Goal: Information Seeking & Learning: Learn about a topic

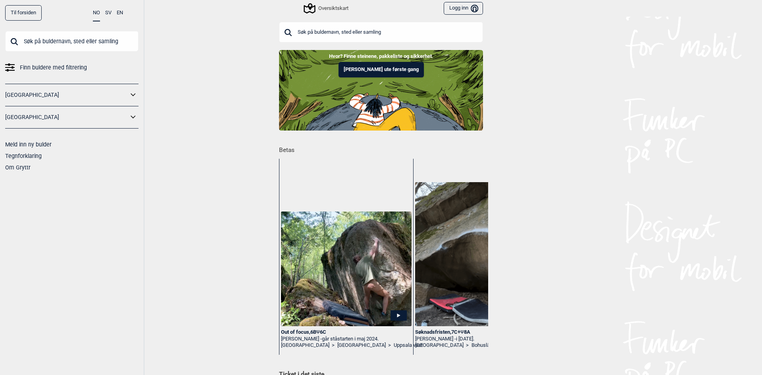
click at [77, 40] on input "text" at bounding box center [71, 41] width 133 height 21
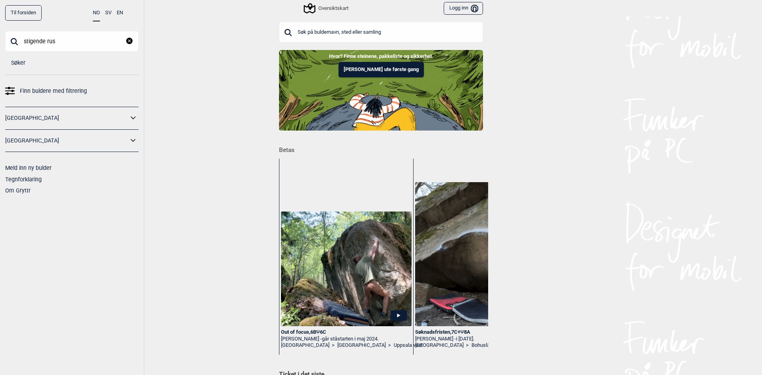
type input "stigende rus"
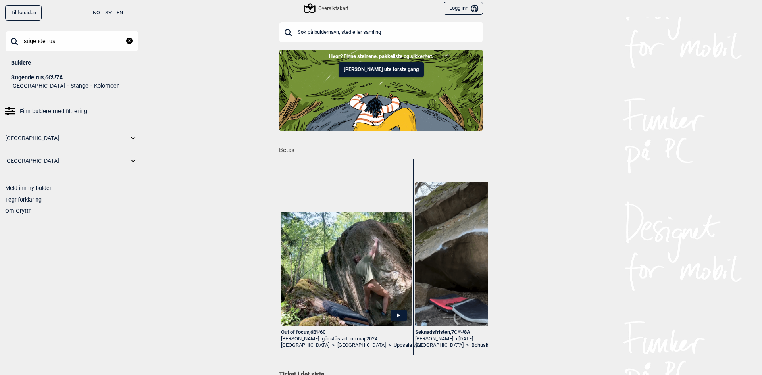
click at [52, 77] on div "Stigende rus , 6C Ψ 7A" at bounding box center [71, 78] width 121 height 6
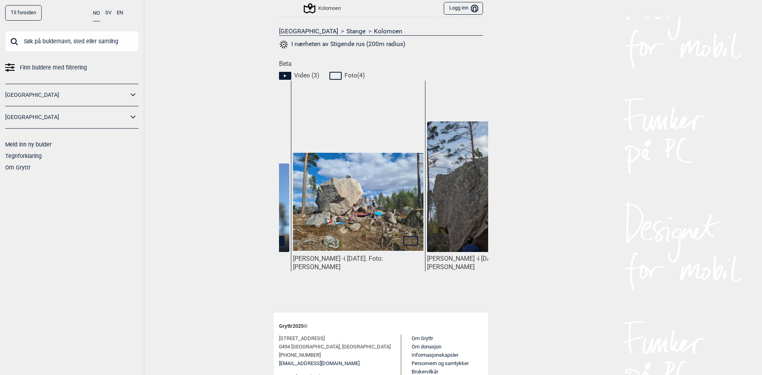
scroll to position [0, 90]
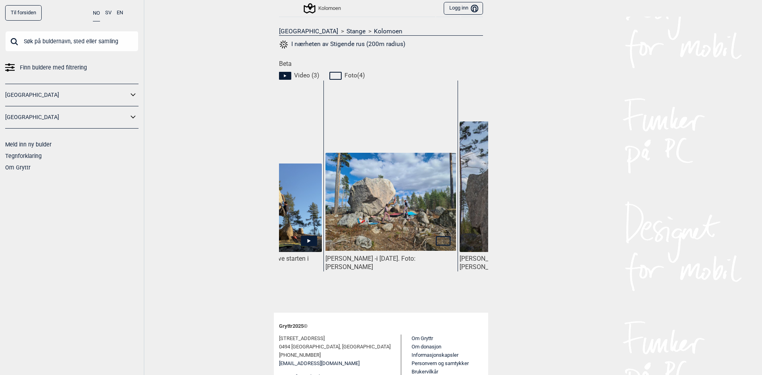
click at [383, 212] on img at bounding box center [390, 202] width 131 height 98
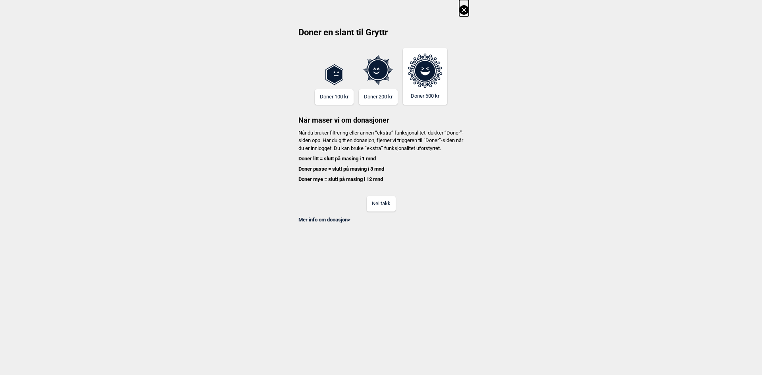
click at [462, 8] on icon at bounding box center [463, 10] width 4 height 4
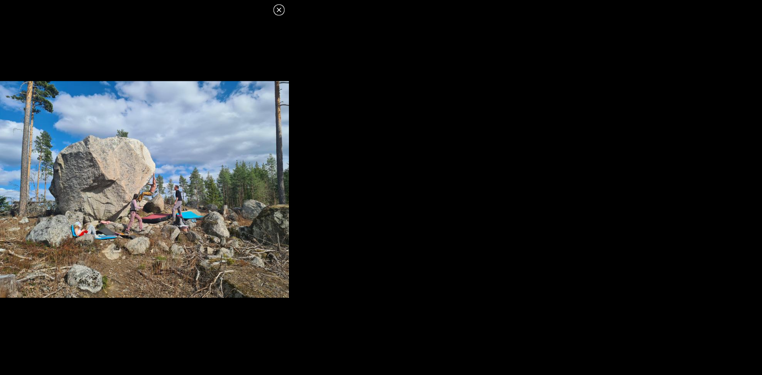
click at [279, 9] on icon at bounding box center [279, 10] width 10 height 10
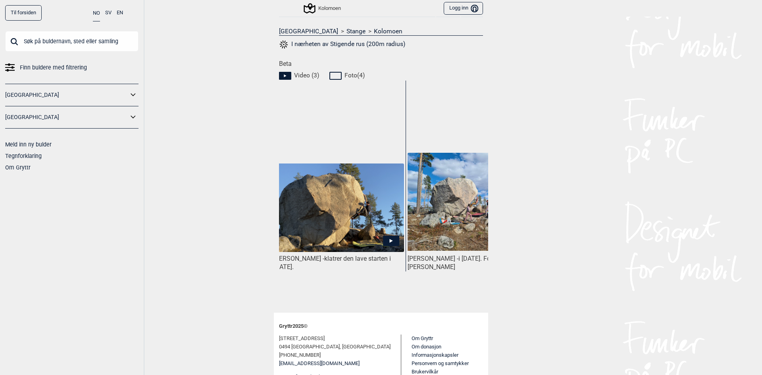
scroll to position [0, 0]
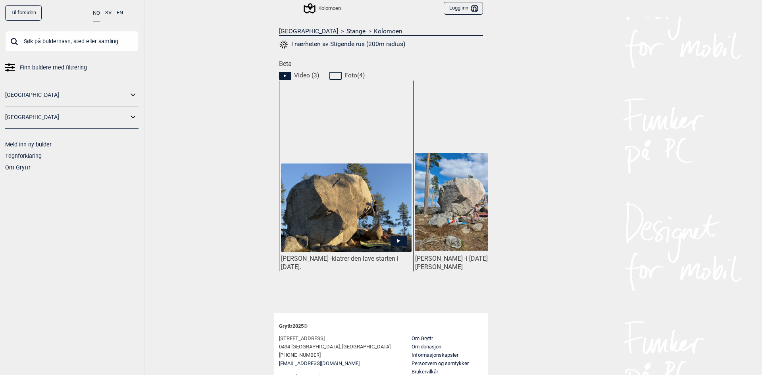
click at [79, 40] on input "text" at bounding box center [71, 41] width 133 height 21
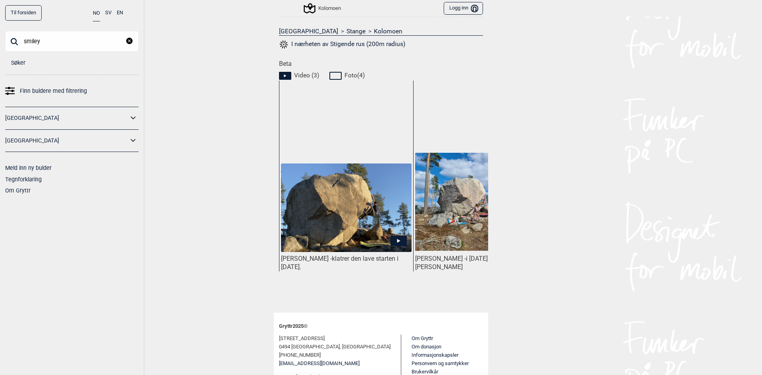
type input "smiley"
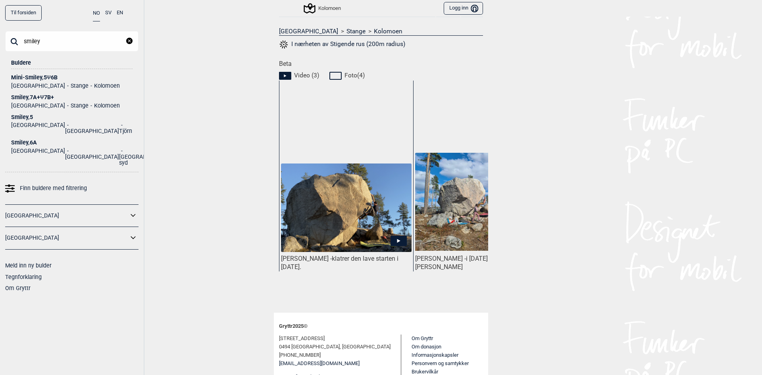
click at [52, 101] on ul "Norge [PERSON_NAME]" at bounding box center [71, 104] width 121 height 8
click at [30, 96] on div "Smiley , 7A+ Ψ 7B+" at bounding box center [71, 97] width 121 height 6
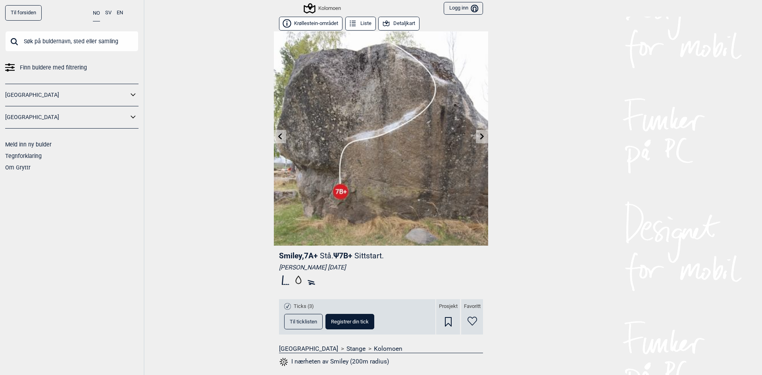
click at [47, 40] on input "text" at bounding box center [71, 41] width 133 height 21
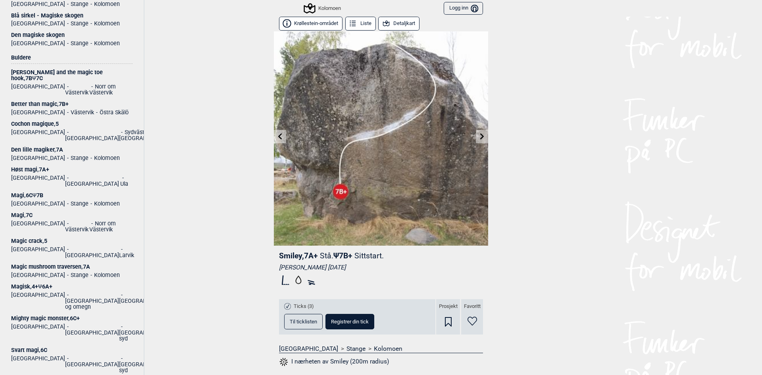
scroll to position [159, 0]
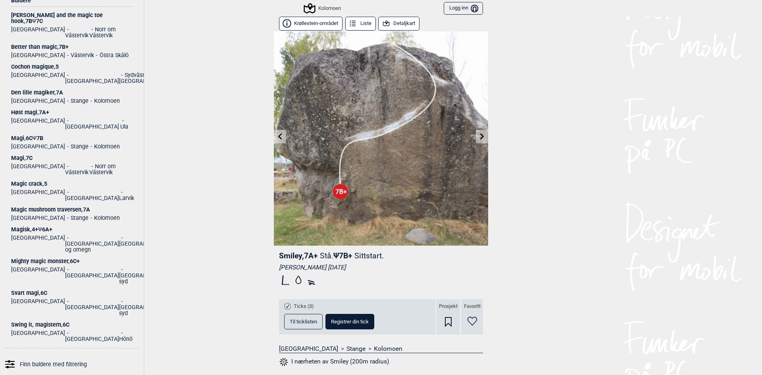
type input "magi"
click at [36, 135] on span "Ψ" at bounding box center [35, 138] width 4 height 6
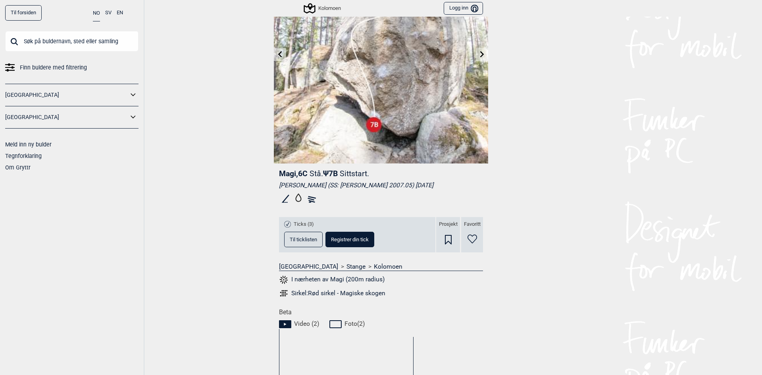
scroll to position [119, 0]
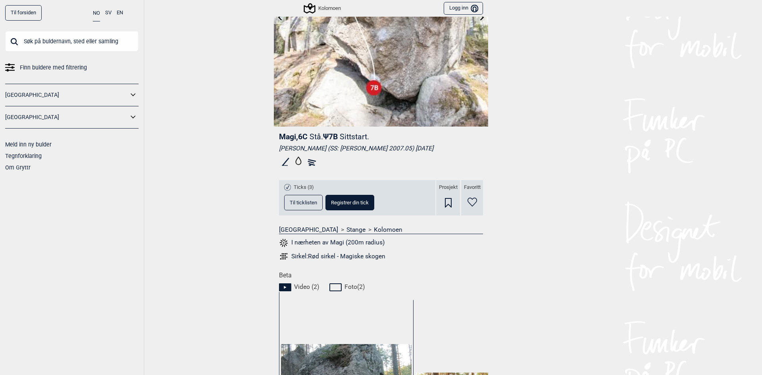
click at [298, 242] on button "I nærheten av Magi (200m radius)" at bounding box center [332, 243] width 106 height 10
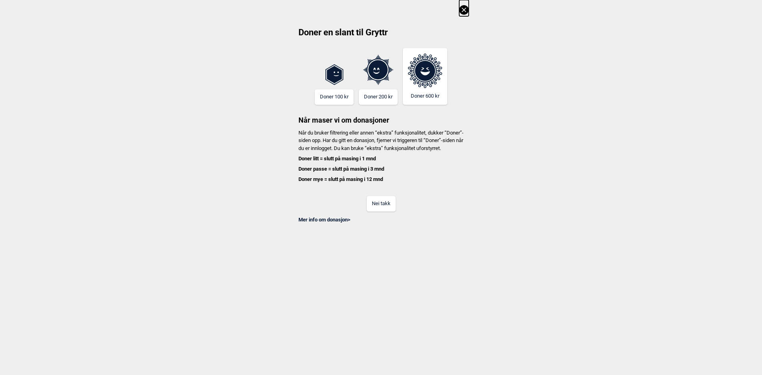
click at [462, 12] on icon at bounding box center [464, 10] width 10 height 10
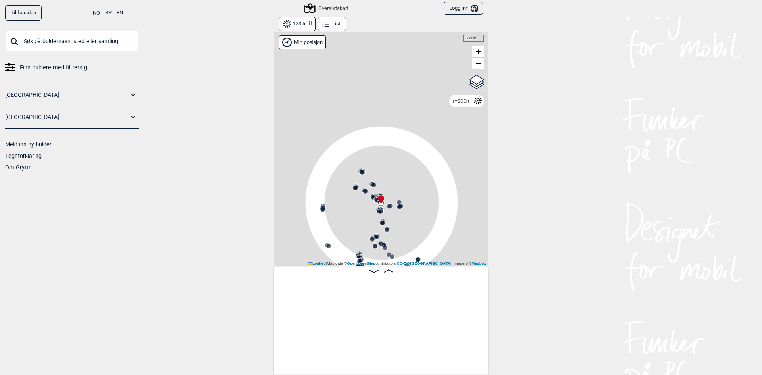
scroll to position [0, 3218]
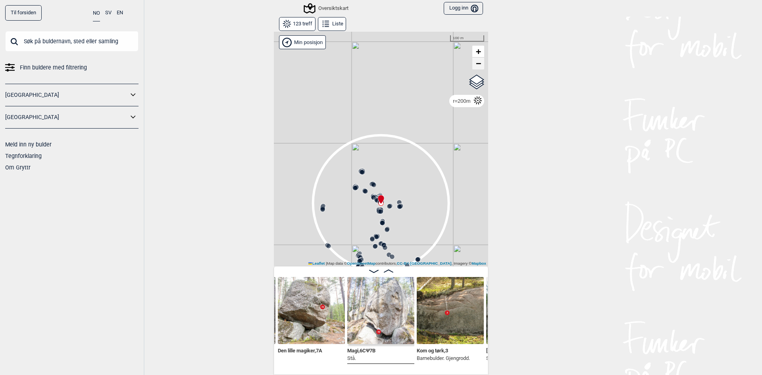
click at [476, 65] on span "−" at bounding box center [478, 63] width 5 height 10
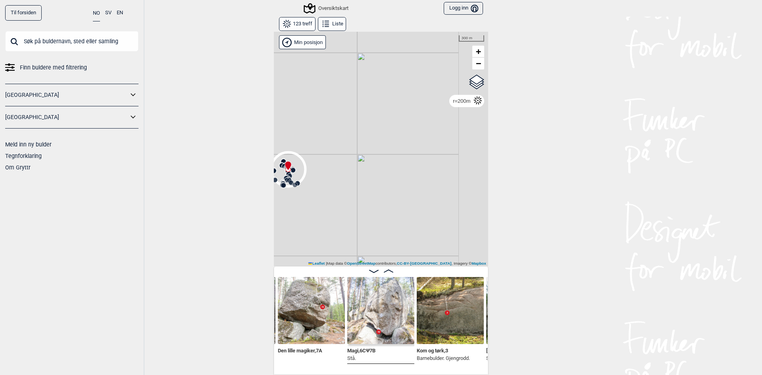
drag, startPoint x: 419, startPoint y: 185, endPoint x: 322, endPoint y: 149, distance: 104.0
click at [322, 149] on div "Gol [GEOGRAPHIC_DATA] Kolomoen [GEOGRAPHIC_DATA] [GEOGRAPHIC_DATA][PERSON_NAME]…" at bounding box center [381, 148] width 214 height 235
drag, startPoint x: 417, startPoint y: 157, endPoint x: 318, endPoint y: 119, distance: 105.9
click at [318, 119] on div "Gol [GEOGRAPHIC_DATA] Kolomoen [GEOGRAPHIC_DATA] [GEOGRAPHIC_DATA][PERSON_NAME]…" at bounding box center [381, 148] width 214 height 235
drag, startPoint x: 334, startPoint y: 121, endPoint x: 376, endPoint y: 145, distance: 48.9
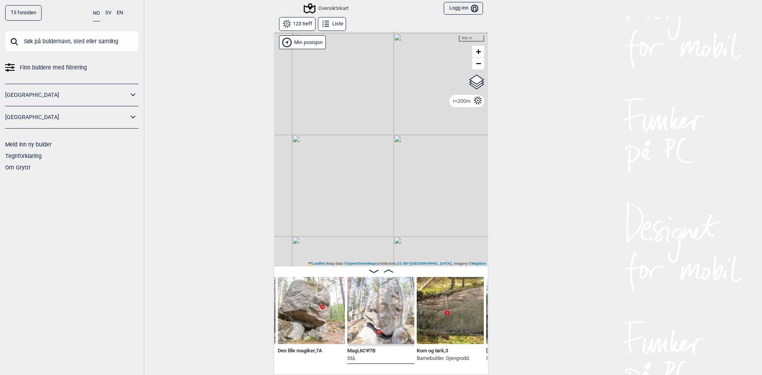
click at [376, 145] on div "Gol [GEOGRAPHIC_DATA] Kolomoen [GEOGRAPHIC_DATA] [GEOGRAPHIC_DATA][PERSON_NAME]…" at bounding box center [381, 148] width 214 height 235
drag, startPoint x: 359, startPoint y: 146, endPoint x: 440, endPoint y: 174, distance: 85.8
click at [448, 182] on div "Gol [GEOGRAPHIC_DATA] Kolomoen [GEOGRAPHIC_DATA] [GEOGRAPHIC_DATA][PERSON_NAME]…" at bounding box center [381, 148] width 214 height 235
drag, startPoint x: 390, startPoint y: 228, endPoint x: 388, endPoint y: 154, distance: 74.6
click at [388, 154] on div "Gol [GEOGRAPHIC_DATA] Kolomoen [GEOGRAPHIC_DATA] [GEOGRAPHIC_DATA][PERSON_NAME]…" at bounding box center [381, 148] width 214 height 235
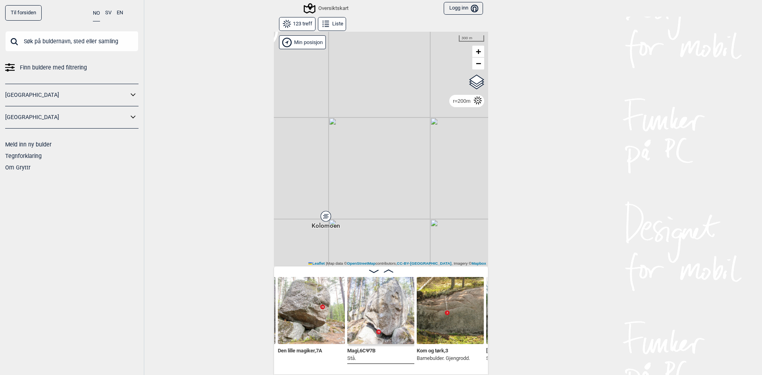
drag, startPoint x: 392, startPoint y: 206, endPoint x: 337, endPoint y: 123, distance: 99.1
click at [337, 123] on div "Gol [GEOGRAPHIC_DATA] Kolomoen [GEOGRAPHIC_DATA] [GEOGRAPHIC_DATA][PERSON_NAME]…" at bounding box center [381, 148] width 214 height 235
drag, startPoint x: 333, startPoint y: 136, endPoint x: 373, endPoint y: 261, distance: 132.1
click at [373, 261] on div "Gol [GEOGRAPHIC_DATA] Kolomoen [GEOGRAPHIC_DATA] [GEOGRAPHIC_DATA][PERSON_NAME]…" at bounding box center [381, 148] width 214 height 235
drag, startPoint x: 367, startPoint y: 156, endPoint x: 372, endPoint y: 229, distance: 72.7
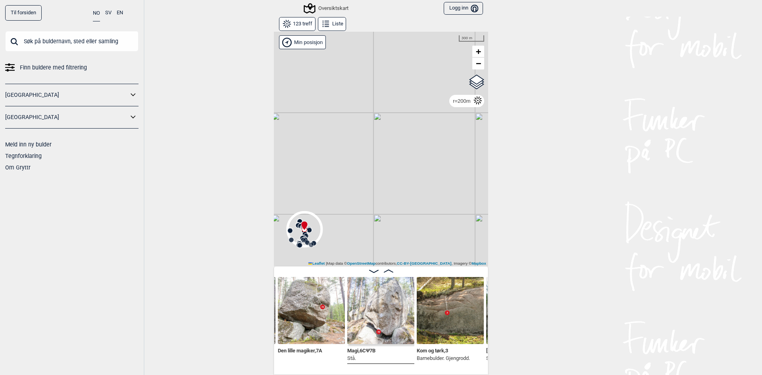
click at [372, 229] on div "Gol [GEOGRAPHIC_DATA] Kolomoen [GEOGRAPHIC_DATA] [GEOGRAPHIC_DATA][PERSON_NAME]…" at bounding box center [381, 148] width 214 height 235
click at [329, 153] on div "Gol [GEOGRAPHIC_DATA] Kolomoen [GEOGRAPHIC_DATA] [GEOGRAPHIC_DATA][PERSON_NAME]…" at bounding box center [381, 148] width 214 height 235
click at [327, 144] on div "Gol [GEOGRAPHIC_DATA] Kolomoen [GEOGRAPHIC_DATA] [GEOGRAPHIC_DATA][PERSON_NAME]…" at bounding box center [381, 148] width 214 height 235
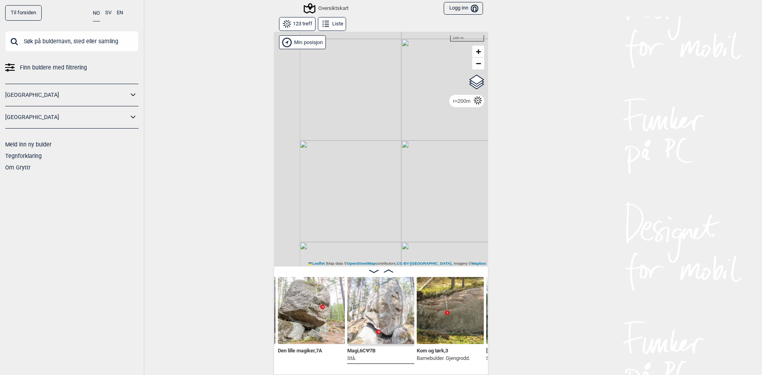
drag, startPoint x: 294, startPoint y: 165, endPoint x: 406, endPoint y: 85, distance: 138.0
click at [406, 86] on div "Gol [GEOGRAPHIC_DATA] Kolomoen [GEOGRAPHIC_DATA] [GEOGRAPHIC_DATA][PERSON_NAME]…" at bounding box center [381, 148] width 214 height 235
drag, startPoint x: 397, startPoint y: 209, endPoint x: 395, endPoint y: 87, distance: 121.8
click at [395, 87] on div "Gol [GEOGRAPHIC_DATA] Kolomoen [GEOGRAPHIC_DATA] [GEOGRAPHIC_DATA][PERSON_NAME]…" at bounding box center [381, 148] width 214 height 235
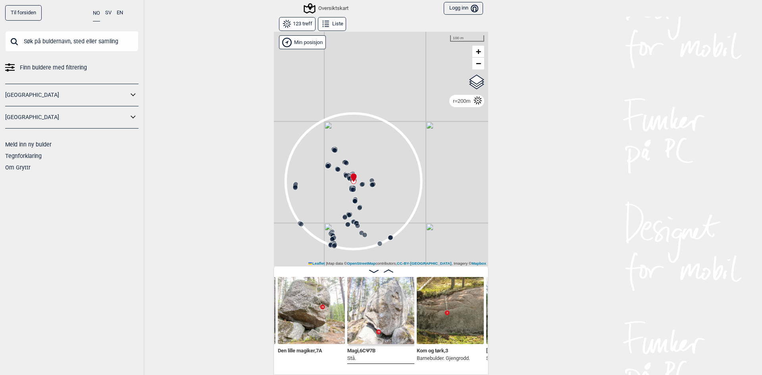
drag, startPoint x: 348, startPoint y: 209, endPoint x: 367, endPoint y: 125, distance: 86.6
click at [367, 125] on div "Gol [GEOGRAPHIC_DATA] Kolomoen [GEOGRAPHIC_DATA] [GEOGRAPHIC_DATA][PERSON_NAME]…" at bounding box center [381, 148] width 214 height 235
drag, startPoint x: 406, startPoint y: 150, endPoint x: 255, endPoint y: 177, distance: 153.1
click at [255, 177] on div "Til forsiden NO SV EN Finn buldere med filtrering [GEOGRAPHIC_DATA] [GEOGRAPHIC…" at bounding box center [381, 187] width 762 height 375
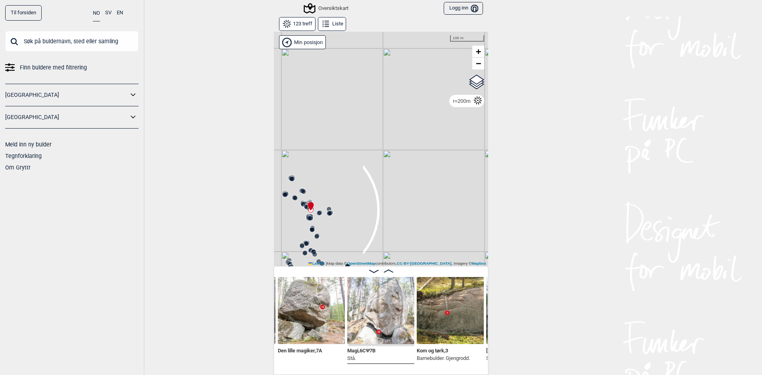
drag, startPoint x: 337, startPoint y: 186, endPoint x: 448, endPoint y: 188, distance: 110.7
click at [448, 188] on div "Gol [GEOGRAPHIC_DATA] Kolomoen [GEOGRAPHIC_DATA] [GEOGRAPHIC_DATA][PERSON_NAME]…" at bounding box center [381, 148] width 214 height 235
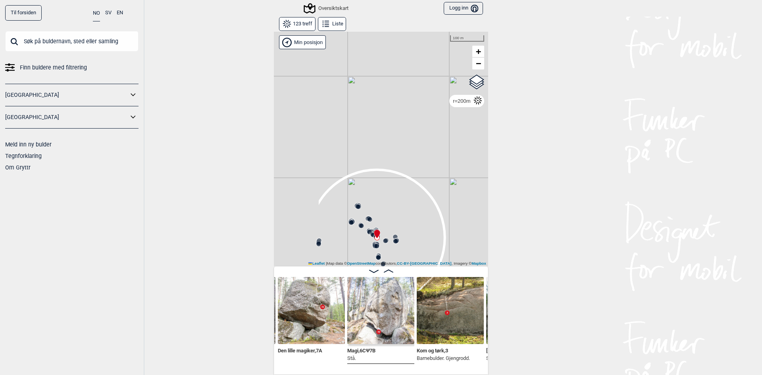
drag, startPoint x: 333, startPoint y: 161, endPoint x: 399, endPoint y: 189, distance: 71.8
click at [399, 189] on div "Gol [GEOGRAPHIC_DATA] Kolomoen [GEOGRAPHIC_DATA] [GEOGRAPHIC_DATA][PERSON_NAME]…" at bounding box center [381, 148] width 214 height 235
drag, startPoint x: 397, startPoint y: 109, endPoint x: 345, endPoint y: 80, distance: 60.6
click at [311, 194] on div "Gol [GEOGRAPHIC_DATA] Kolomoen [GEOGRAPHIC_DATA] [GEOGRAPHIC_DATA][PERSON_NAME]…" at bounding box center [381, 148] width 214 height 235
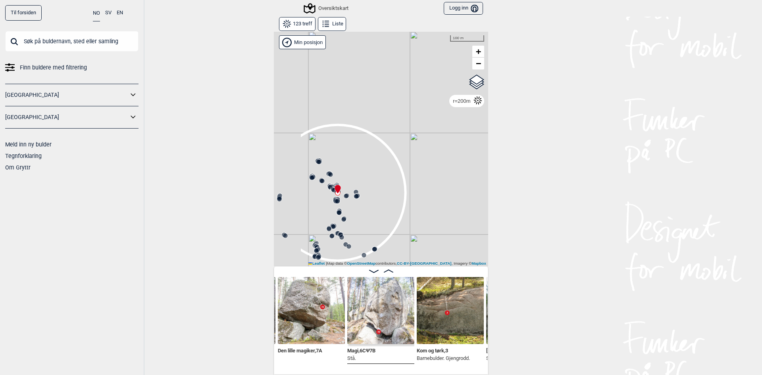
drag, startPoint x: 316, startPoint y: 202, endPoint x: 364, endPoint y: 72, distance: 138.1
click at [364, 72] on div "Gol [GEOGRAPHIC_DATA] Kolomoen [GEOGRAPHIC_DATA] [GEOGRAPHIC_DATA][PERSON_NAME]…" at bounding box center [381, 148] width 214 height 235
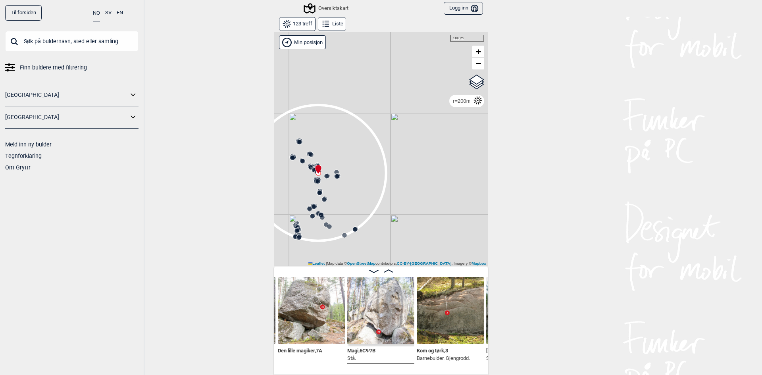
drag, startPoint x: 330, startPoint y: 201, endPoint x: 305, endPoint y: 176, distance: 35.9
click at [314, 179] on circle at bounding box center [316, 181] width 5 height 5
click at [298, 171] on div "Gol [GEOGRAPHIC_DATA] Kolomoen [GEOGRAPHIC_DATA] [GEOGRAPHIC_DATA][PERSON_NAME]…" at bounding box center [381, 148] width 214 height 235
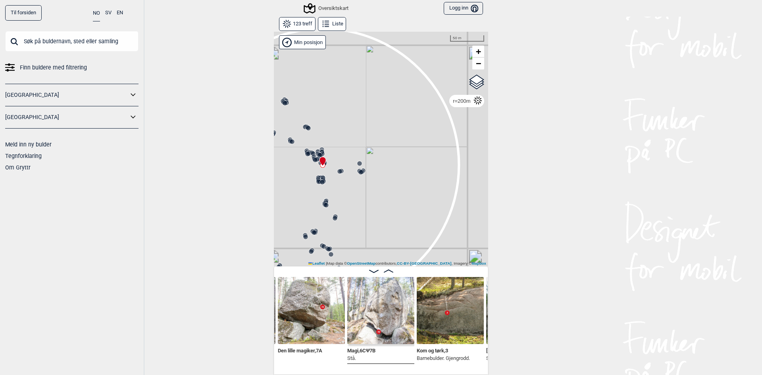
click at [309, 173] on div "Gol [GEOGRAPHIC_DATA] Kolomoen [GEOGRAPHIC_DATA] [GEOGRAPHIC_DATA][PERSON_NAME]…" at bounding box center [381, 148] width 214 height 235
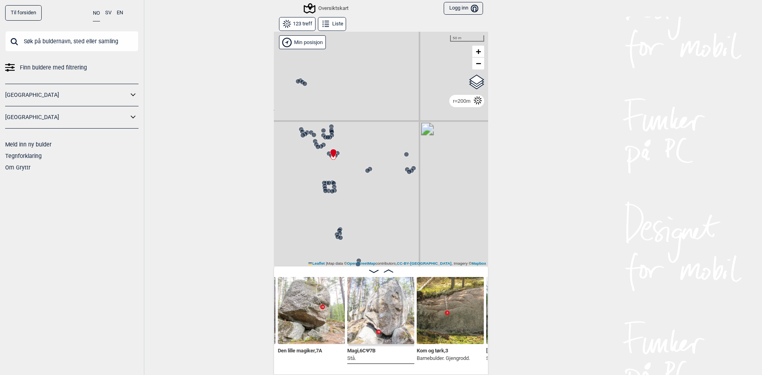
click at [309, 173] on div "Gol [GEOGRAPHIC_DATA] Kolomoen [GEOGRAPHIC_DATA] [GEOGRAPHIC_DATA][PERSON_NAME]…" at bounding box center [381, 148] width 214 height 235
click at [322, 175] on div "Gol [GEOGRAPHIC_DATA] Kolomoen [GEOGRAPHIC_DATA] [GEOGRAPHIC_DATA][PERSON_NAME]…" at bounding box center [381, 148] width 214 height 235
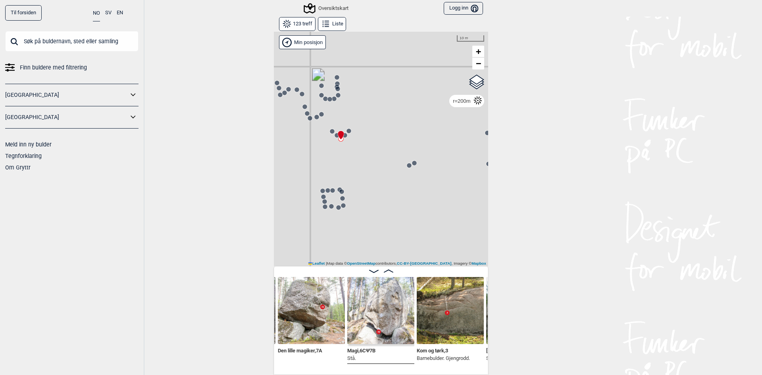
click at [323, 170] on div "Gol [GEOGRAPHIC_DATA] Kolomoen [GEOGRAPHIC_DATA] [GEOGRAPHIC_DATA][PERSON_NAME]…" at bounding box center [381, 148] width 214 height 235
click at [323, 169] on div "Gol [GEOGRAPHIC_DATA] Kolomoen [GEOGRAPHIC_DATA] [GEOGRAPHIC_DATA][PERSON_NAME]…" at bounding box center [381, 148] width 214 height 235
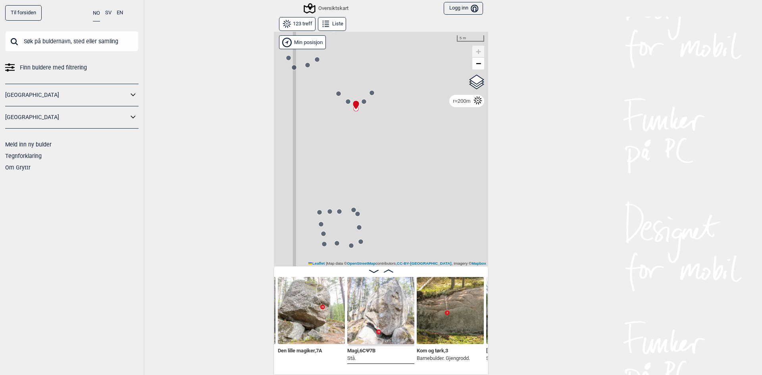
click at [293, 70] on icon at bounding box center [294, 67] width 6 height 6
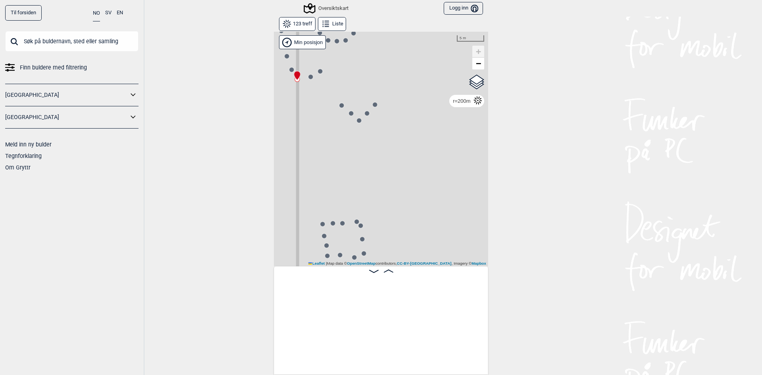
scroll to position [0, 2816]
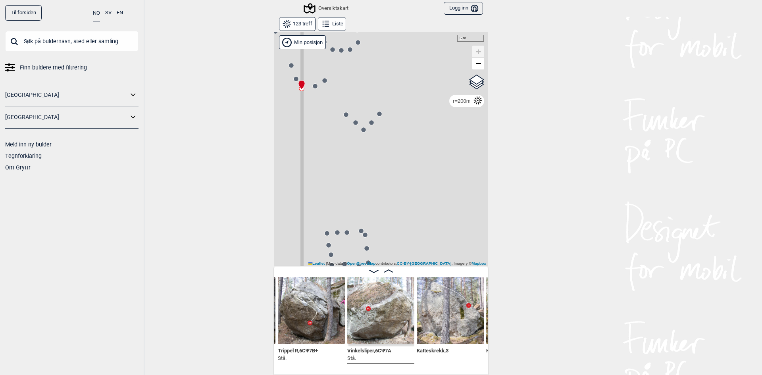
click at [320, 320] on img at bounding box center [311, 310] width 67 height 67
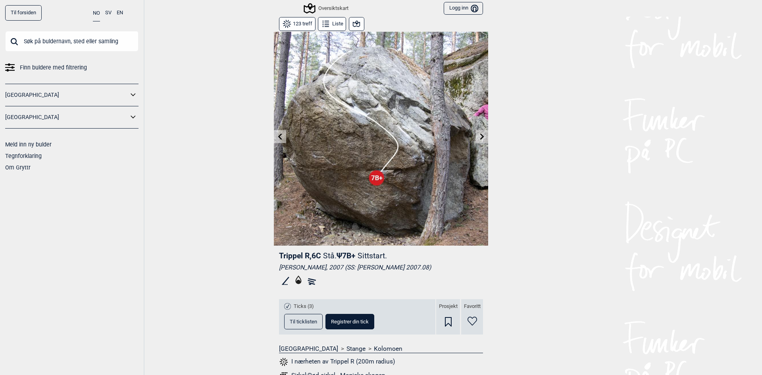
click at [479, 136] on icon at bounding box center [482, 136] width 6 height 6
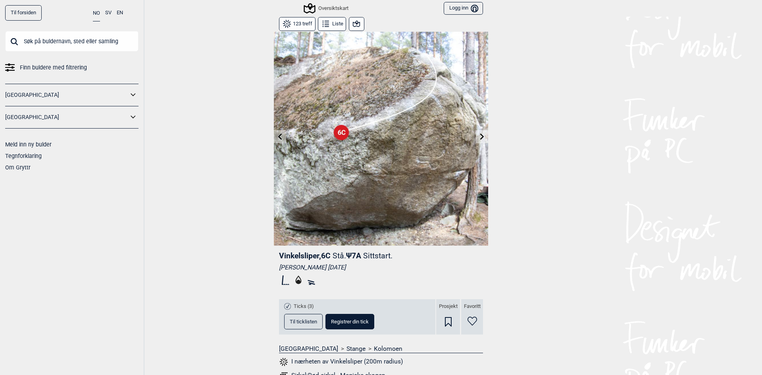
click at [280, 134] on icon at bounding box center [280, 136] width 6 height 6
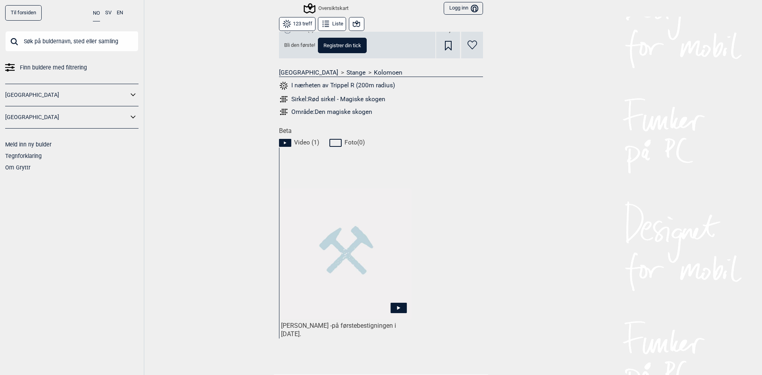
scroll to position [278, 0]
drag, startPoint x: 297, startPoint y: 333, endPoint x: 346, endPoint y: 328, distance: 49.1
click at [344, 328] on span "på førstebestigningen i [DATE]." at bounding box center [338, 328] width 115 height 16
drag, startPoint x: 317, startPoint y: 333, endPoint x: 301, endPoint y: 334, distance: 15.9
click at [301, 334] on div "[PERSON_NAME] - på førstebestigningen i [DATE]." at bounding box center [346, 328] width 131 height 17
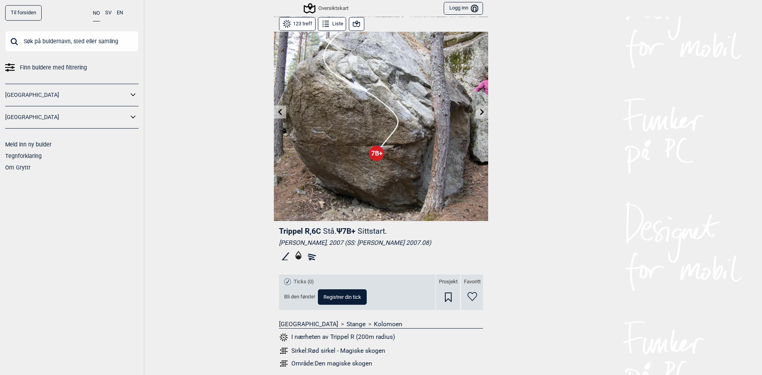
scroll to position [0, 0]
